Goal: Task Accomplishment & Management: Complete application form

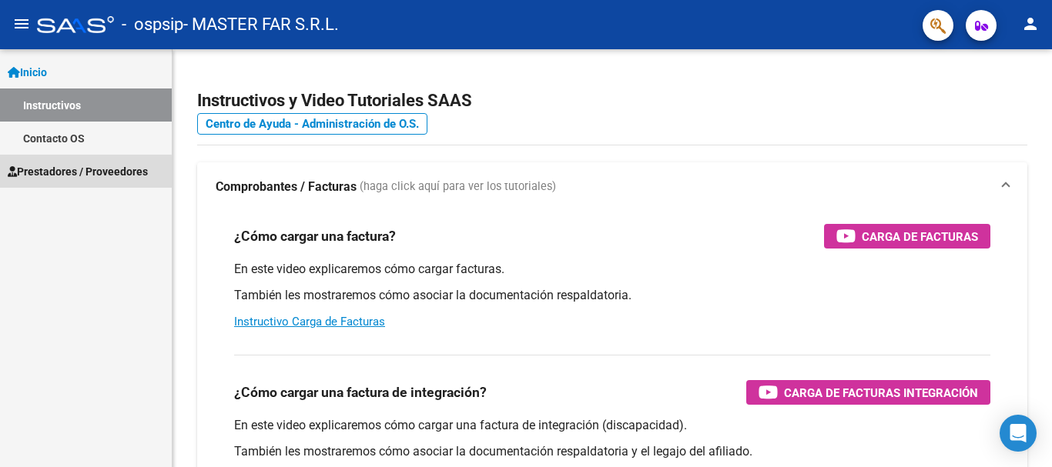
click at [70, 173] on span "Prestadores / Proveedores" at bounding box center [78, 171] width 140 height 17
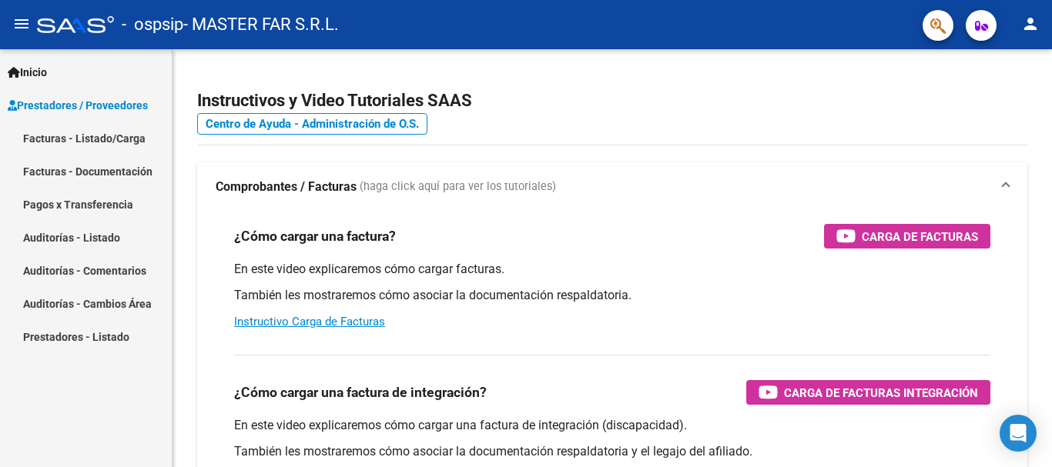
click at [94, 144] on link "Facturas - Listado/Carga" at bounding box center [86, 138] width 172 height 33
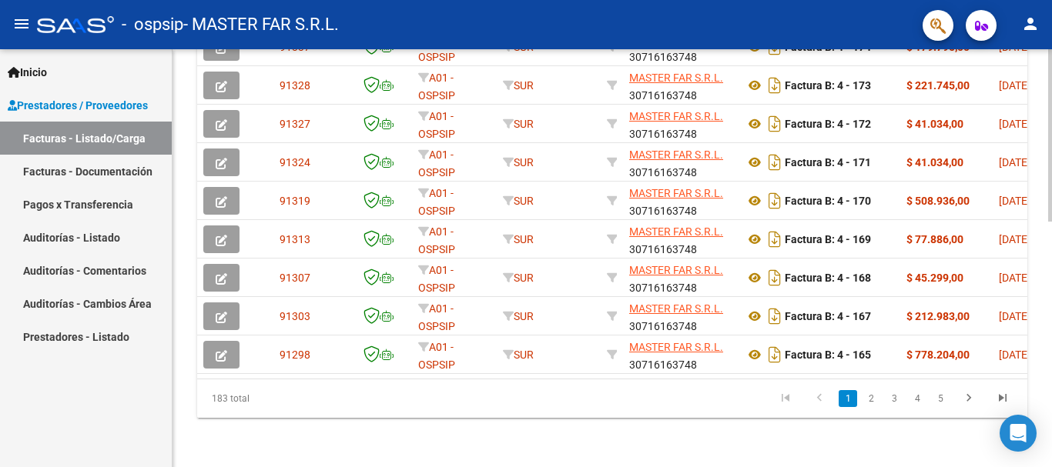
scroll to position [598, 0]
click at [867, 402] on link "2" at bounding box center [871, 398] width 18 height 17
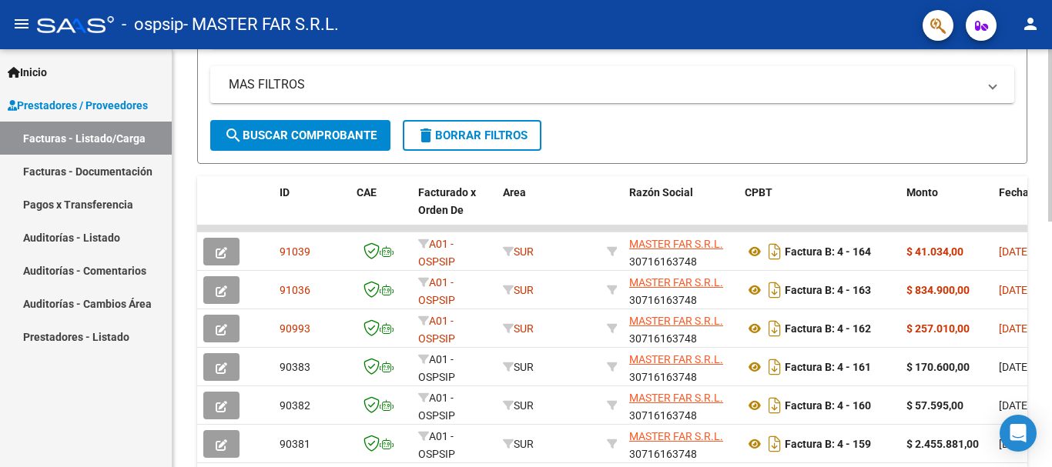
scroll to position [290, 0]
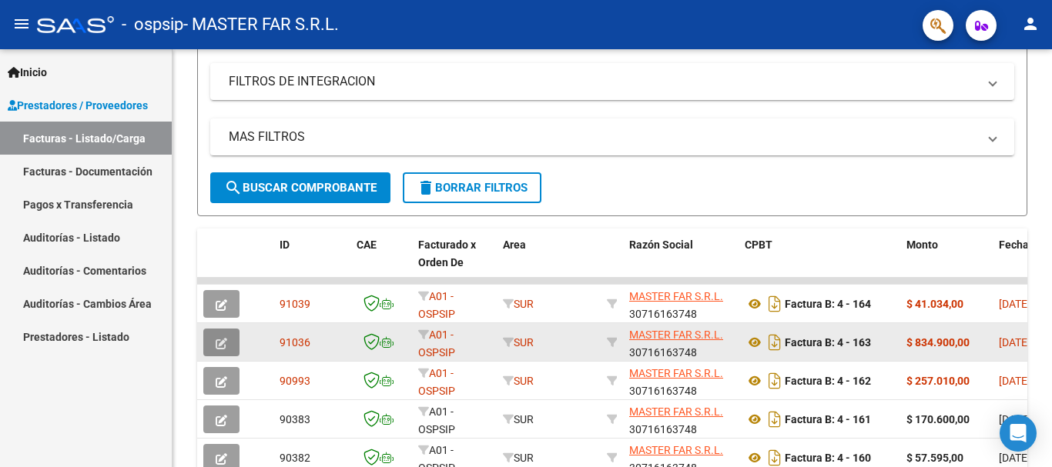
click at [219, 347] on icon "button" at bounding box center [222, 344] width 12 height 12
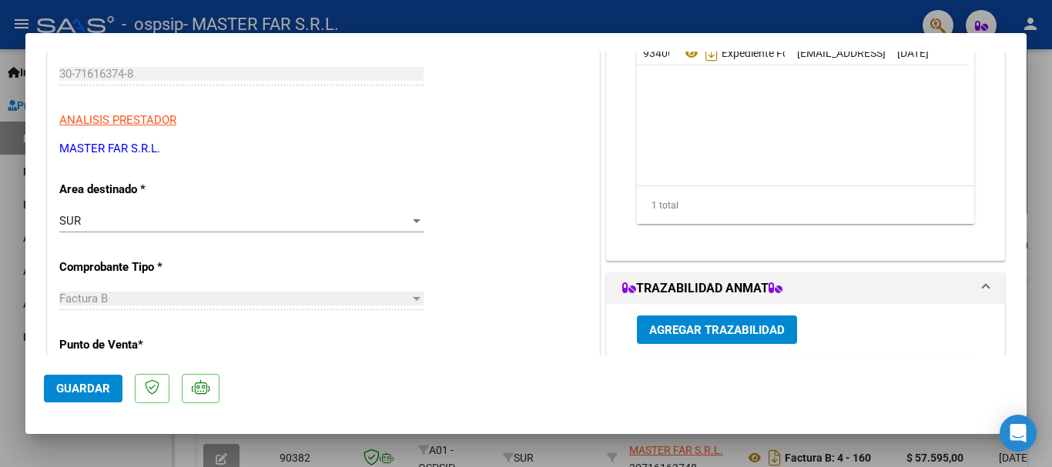
scroll to position [308, 0]
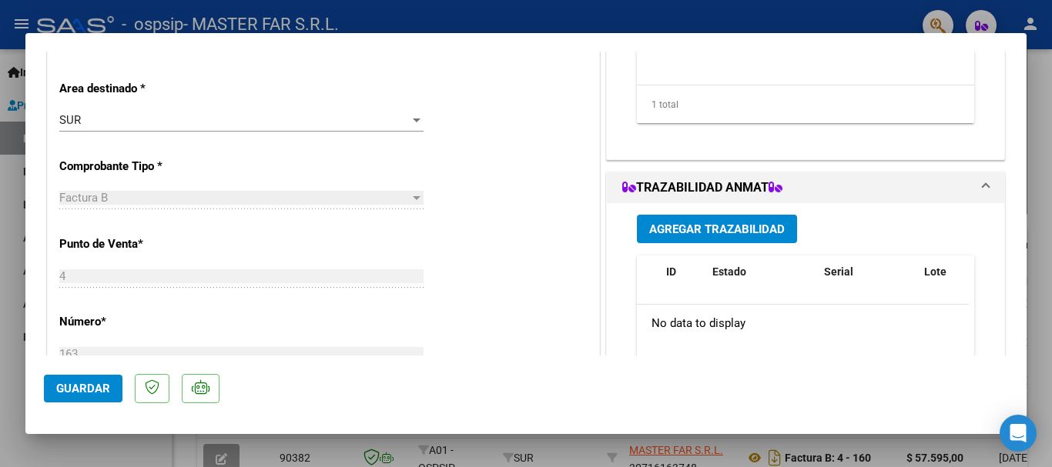
click at [680, 217] on button "Agregar Trazabilidad" at bounding box center [717, 229] width 160 height 28
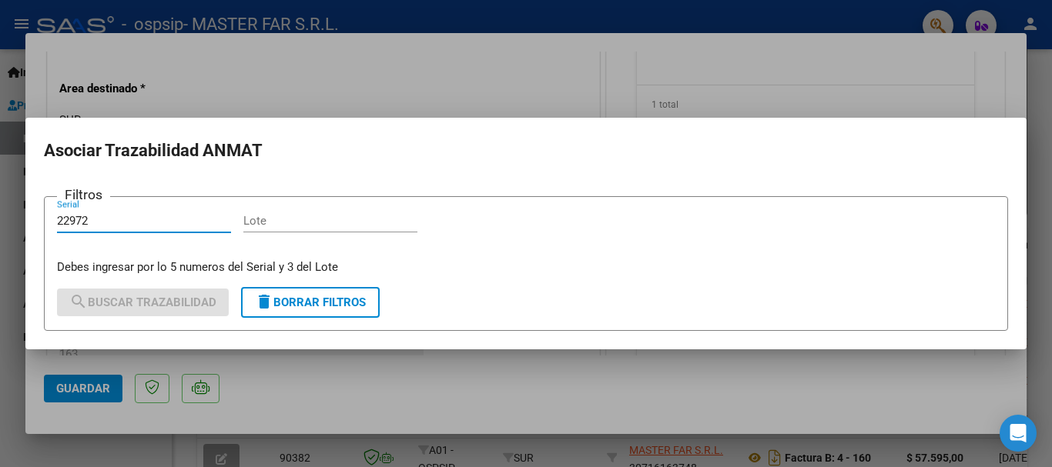
type input "22972"
click at [282, 219] on input "Lote" at bounding box center [330, 221] width 174 height 14
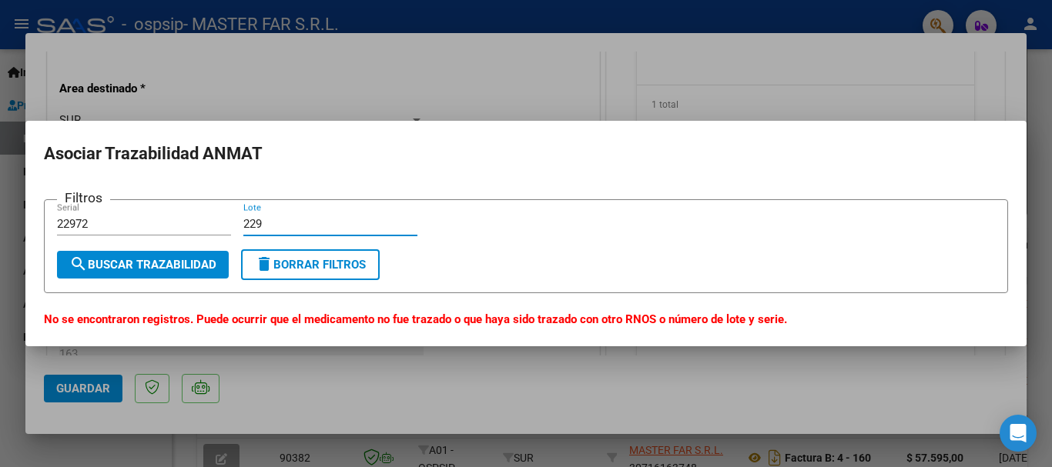
type input "229"
click at [293, 281] on form "Filtros 22972 Serial 229 Lote search Buscar Trazabilidad delete Borrar Filtros" at bounding box center [526, 246] width 964 height 95
click at [296, 273] on button "delete Borrar Filtros" at bounding box center [310, 264] width 139 height 31
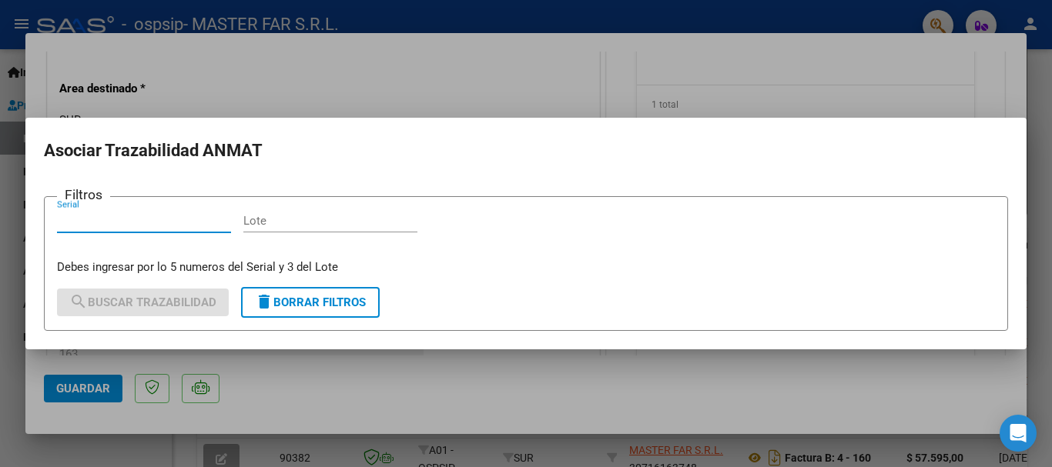
click at [165, 226] on input "Serial" at bounding box center [144, 221] width 174 height 14
type input "07558"
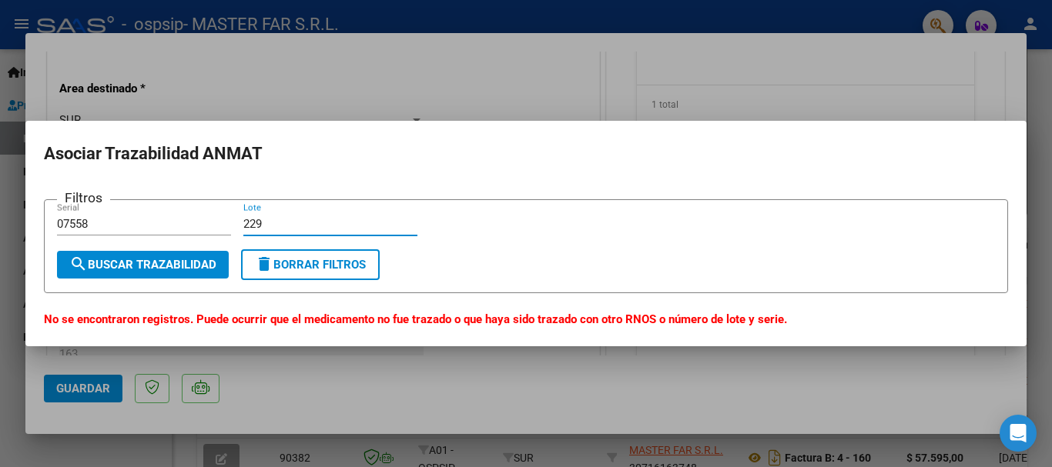
type input "229"
click at [294, 269] on span "delete Borrar Filtros" at bounding box center [310, 265] width 111 height 14
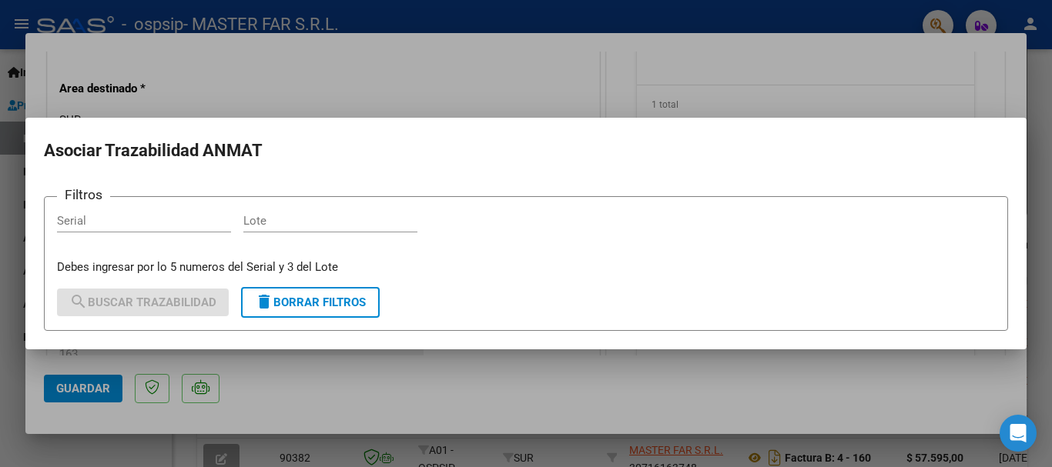
click at [1039, 141] on div at bounding box center [526, 233] width 1052 height 467
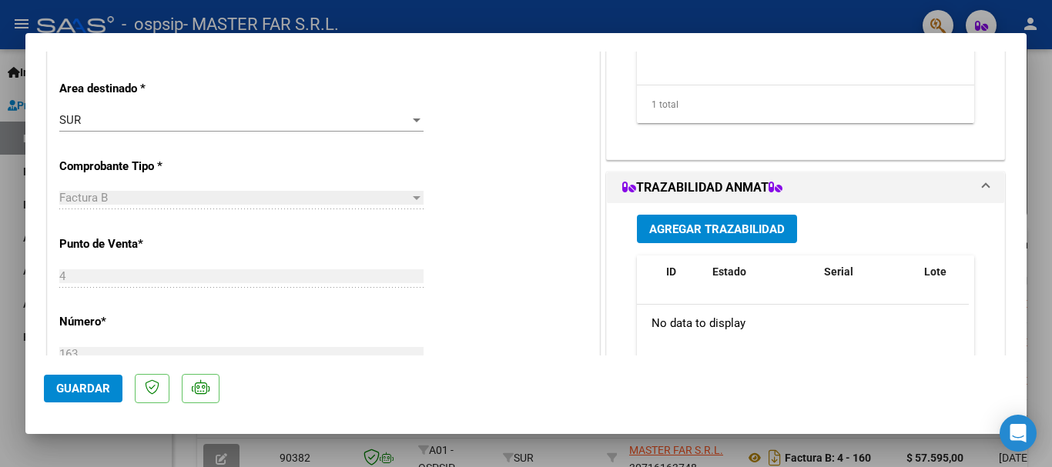
click at [1039, 99] on div at bounding box center [526, 233] width 1052 height 467
type input "$ 0,00"
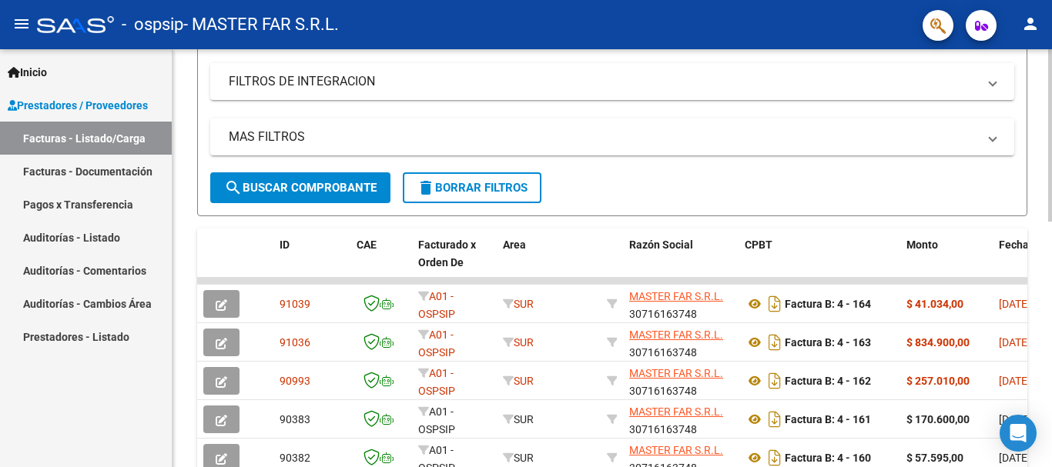
scroll to position [290, 0]
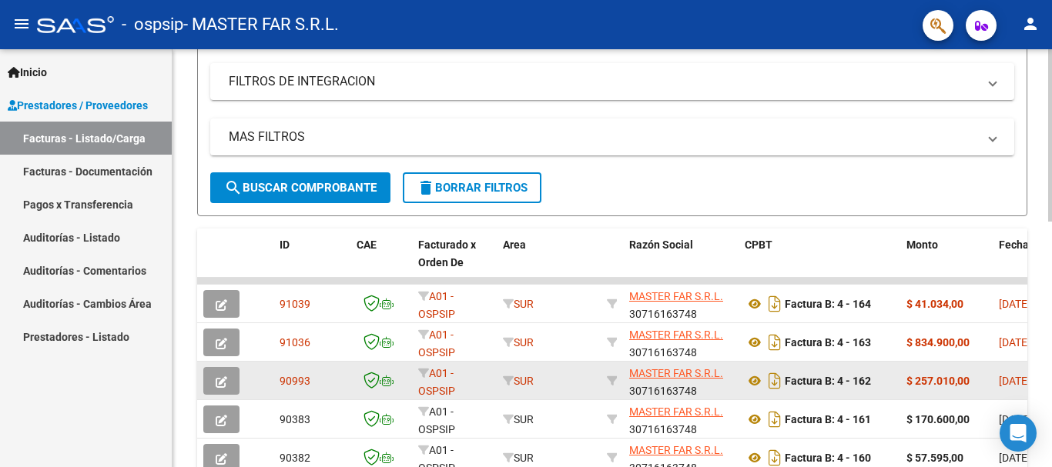
click at [216, 377] on icon "button" at bounding box center [222, 383] width 12 height 12
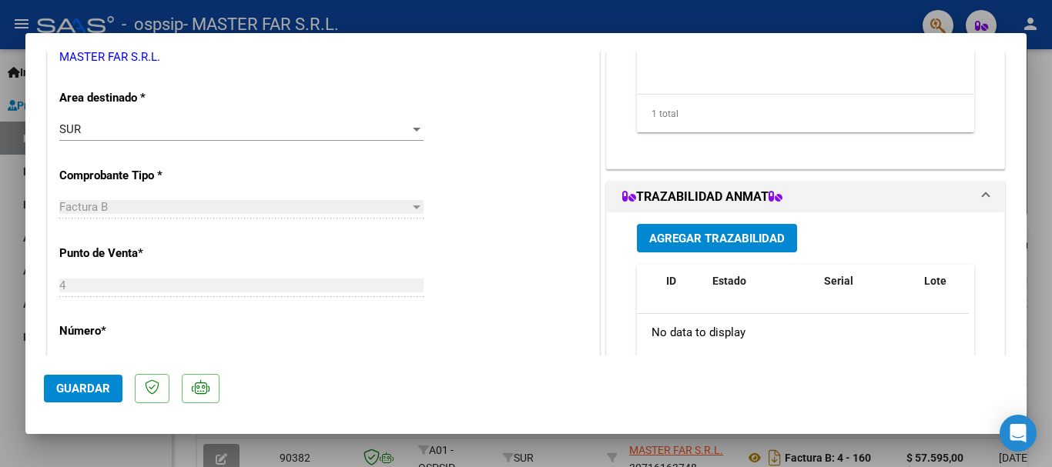
scroll to position [308, 0]
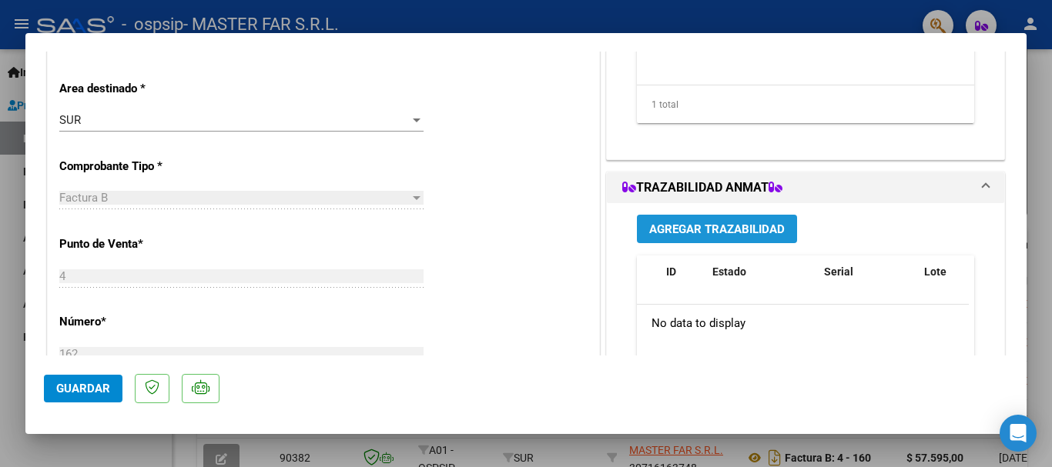
click at [775, 238] on button "Agregar Trazabilidad" at bounding box center [717, 229] width 160 height 28
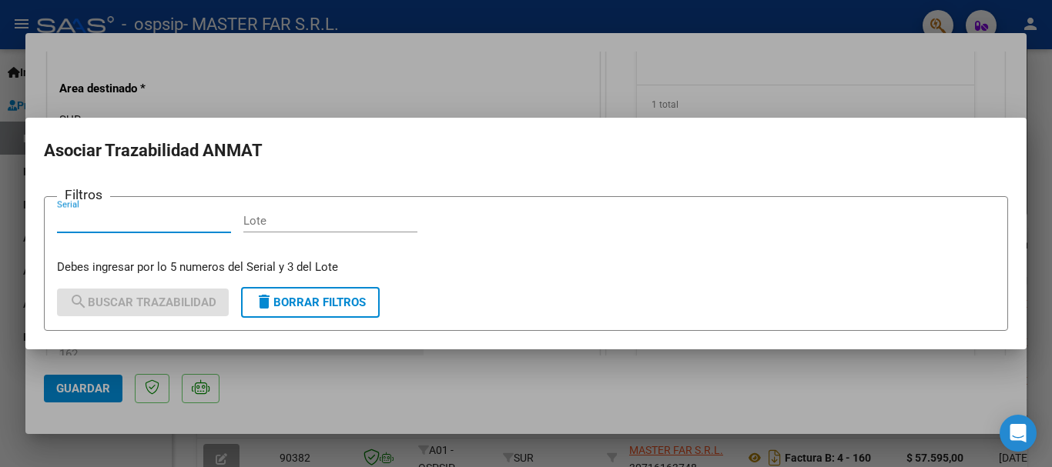
click at [124, 219] on input "Serial" at bounding box center [144, 221] width 174 height 14
type input "34126"
click at [330, 226] on input "Lote" at bounding box center [330, 221] width 174 height 14
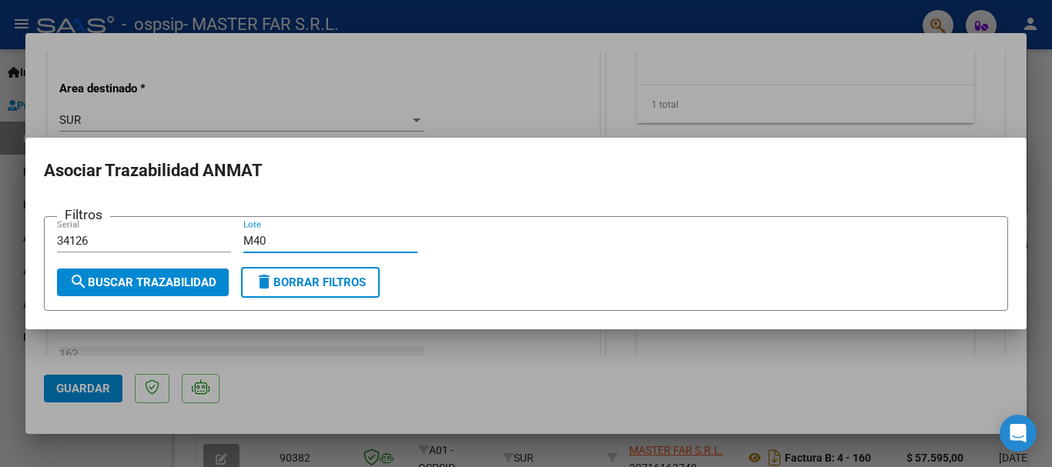
type input "M40"
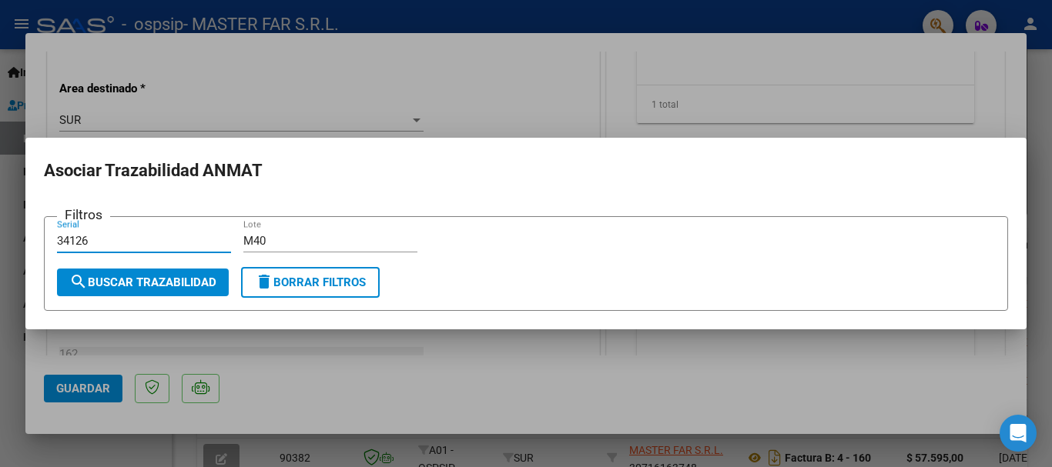
drag, startPoint x: 126, startPoint y: 241, endPoint x: 80, endPoint y: 241, distance: 45.4
click at [80, 241] on input "34126" at bounding box center [144, 241] width 174 height 14
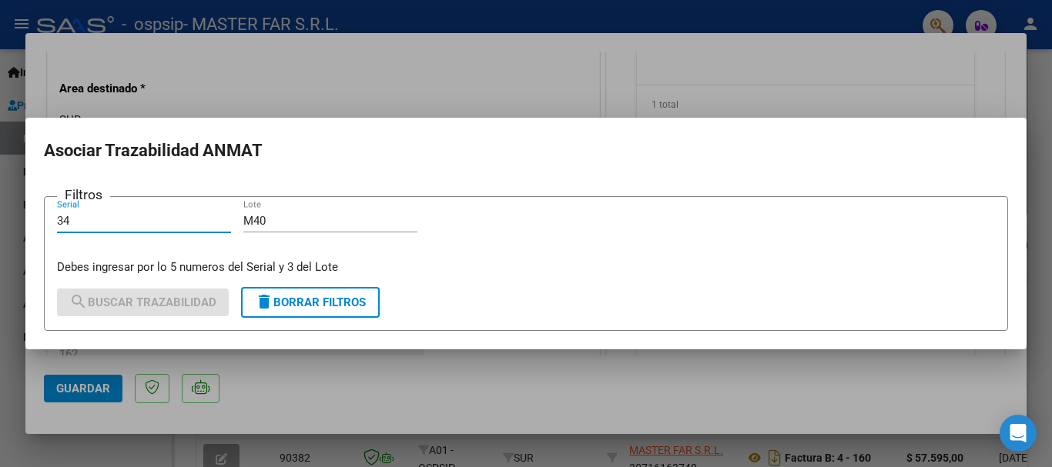
type input "3"
click at [201, 215] on input "Serial" at bounding box center [144, 221] width 174 height 14
click at [154, 223] on input "Serial" at bounding box center [144, 221] width 174 height 14
